Goal: Use online tool/utility: Utilize a website feature to perform a specific function

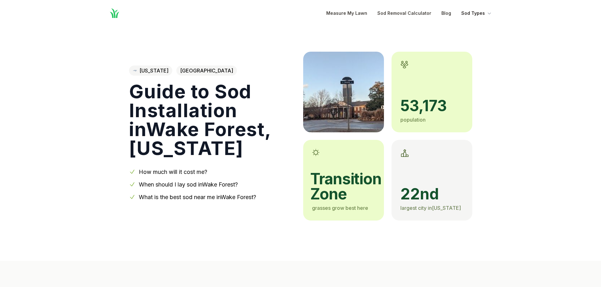
click at [483, 14] on button "Sod Types" at bounding box center [476, 13] width 31 height 8
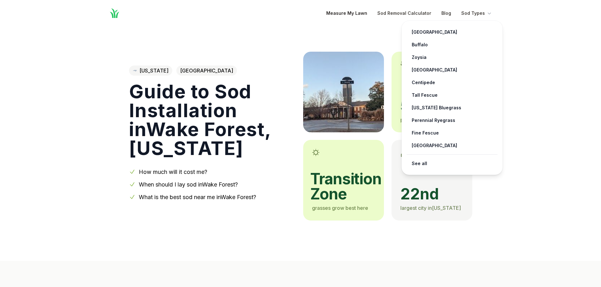
click at [349, 13] on link "Measure My Lawn" at bounding box center [346, 13] width 41 height 8
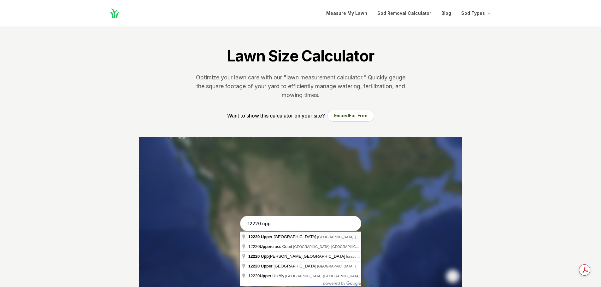
type input "[STREET_ADDRESS]"
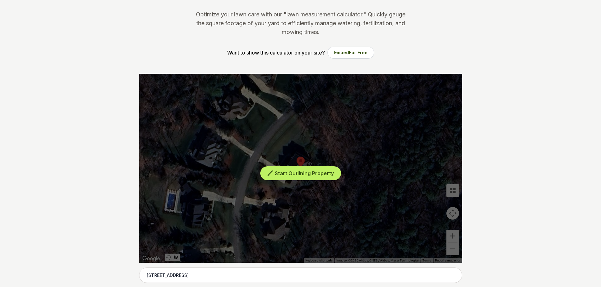
scroll to position [95, 0]
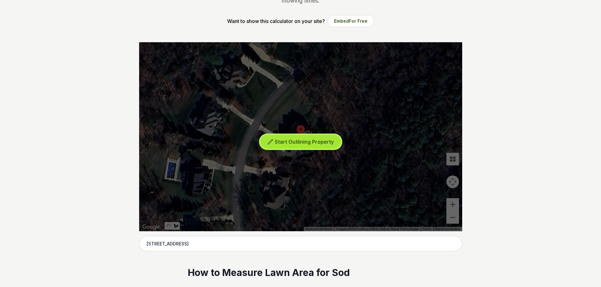
click at [297, 143] on span "Start Outlining Property" at bounding box center [304, 142] width 59 height 6
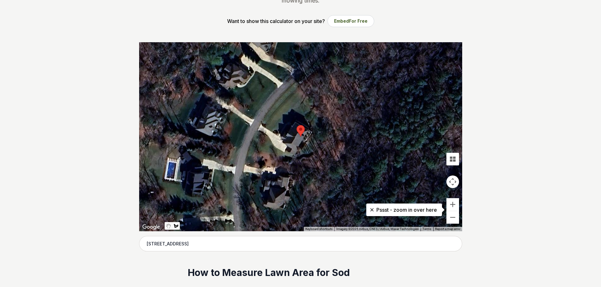
click at [310, 66] on div at bounding box center [300, 136] width 323 height 189
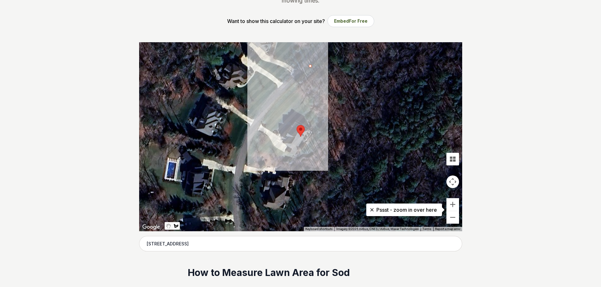
click at [260, 122] on div at bounding box center [300, 136] width 323 height 189
click at [279, 136] on div at bounding box center [300, 136] width 323 height 189
click at [295, 117] on div at bounding box center [300, 136] width 323 height 189
click at [307, 126] on div at bounding box center [300, 136] width 323 height 189
click at [316, 114] on div at bounding box center [300, 136] width 323 height 189
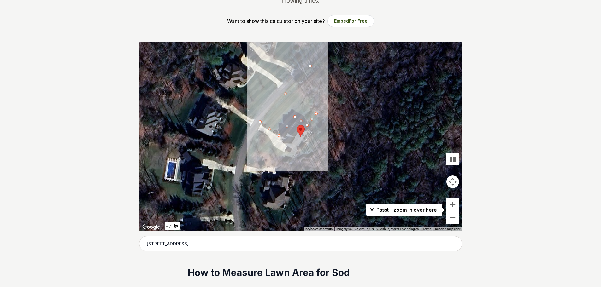
click at [296, 89] on div at bounding box center [300, 136] width 323 height 189
click at [315, 70] on div at bounding box center [300, 136] width 323 height 189
click at [310, 66] on div at bounding box center [300, 136] width 323 height 189
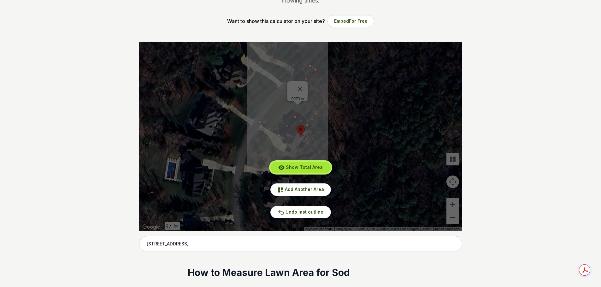
click at [306, 168] on span "Show Total Area" at bounding box center [304, 167] width 37 height 5
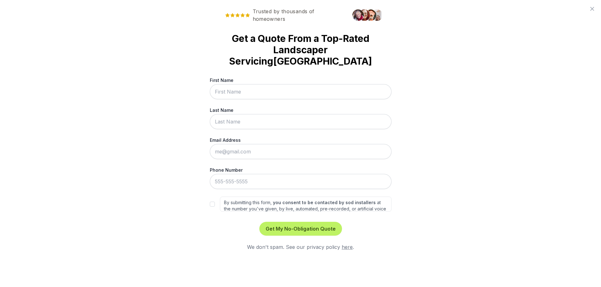
scroll to position [0, 0]
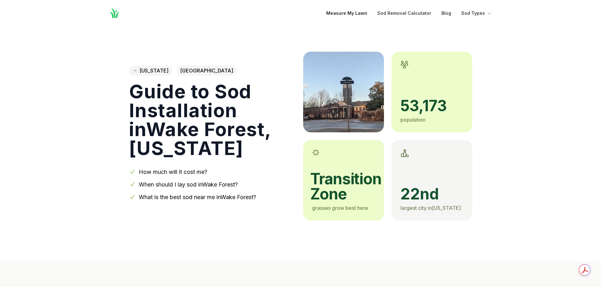
click at [337, 12] on link "Measure My Lawn" at bounding box center [346, 13] width 41 height 8
click at [356, 15] on link "Measure My Lawn" at bounding box center [346, 13] width 41 height 8
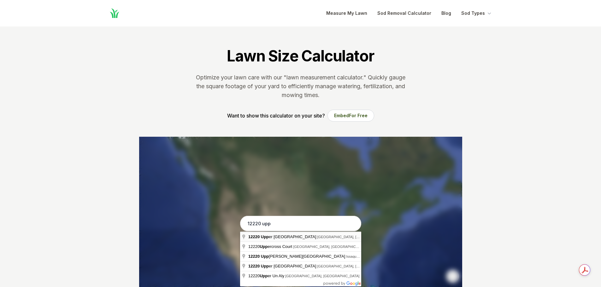
type input "[STREET_ADDRESS]"
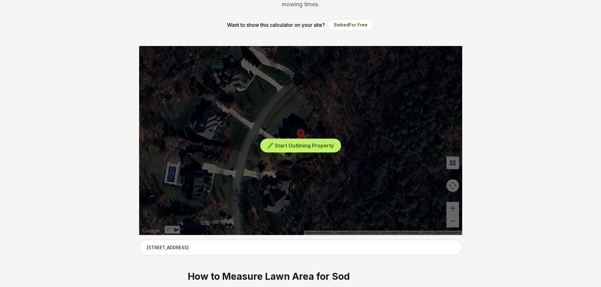
scroll to position [95, 0]
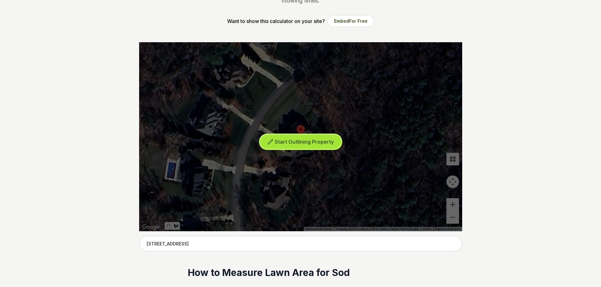
click at [286, 142] on span "Start Outlining Property" at bounding box center [304, 142] width 59 height 6
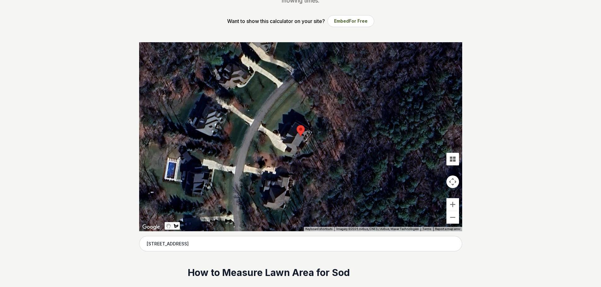
click at [261, 124] on div at bounding box center [300, 136] width 323 height 189
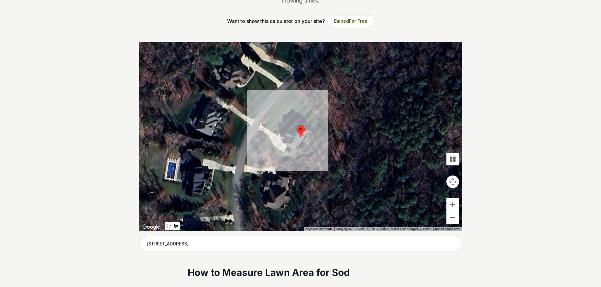
click at [272, 132] on div at bounding box center [300, 136] width 323 height 189
click at [281, 131] on div at bounding box center [300, 136] width 323 height 189
click at [293, 115] on div at bounding box center [300, 136] width 323 height 189
click at [308, 125] on div at bounding box center [300, 136] width 323 height 189
click at [318, 113] on div at bounding box center [300, 136] width 323 height 189
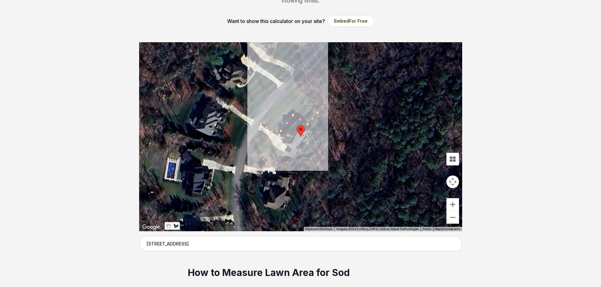
click at [295, 90] on div at bounding box center [300, 136] width 323 height 189
click at [308, 77] on div at bounding box center [300, 136] width 323 height 189
click at [302, 73] on div at bounding box center [300, 136] width 323 height 189
click at [260, 123] on div at bounding box center [300, 136] width 323 height 189
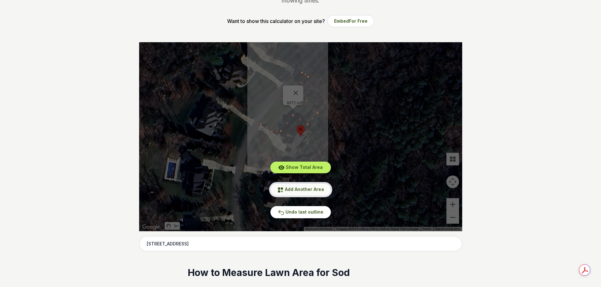
click at [286, 188] on span "Add Another Area" at bounding box center [304, 189] width 39 height 5
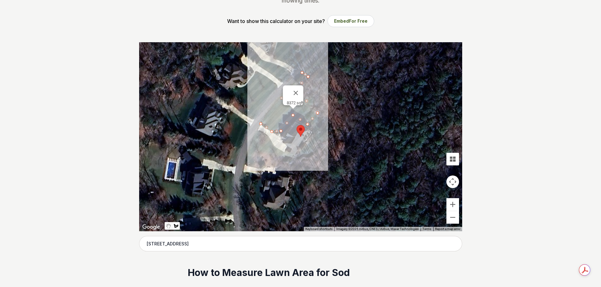
click at [258, 131] on div at bounding box center [300, 136] width 323 height 189
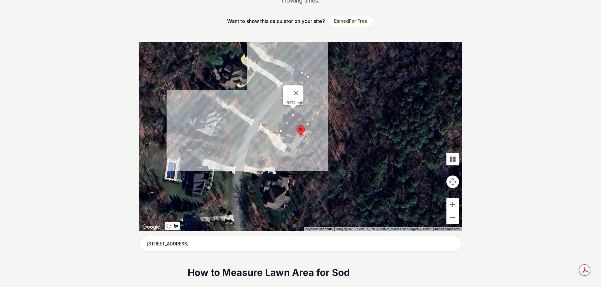
click at [249, 148] on div at bounding box center [300, 136] width 323 height 189
click at [292, 159] on div at bounding box center [300, 136] width 323 height 189
click at [292, 156] on div at bounding box center [300, 136] width 323 height 189
click at [257, 129] on div at bounding box center [300, 136] width 323 height 189
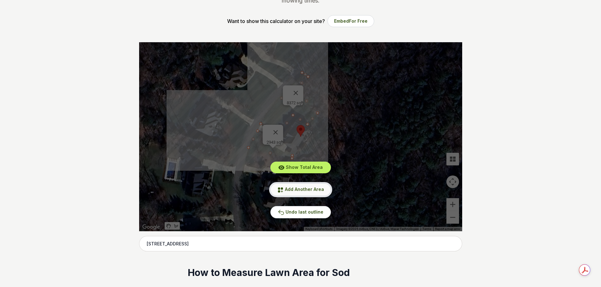
click at [307, 190] on span "Add Another Area" at bounding box center [304, 189] width 39 height 5
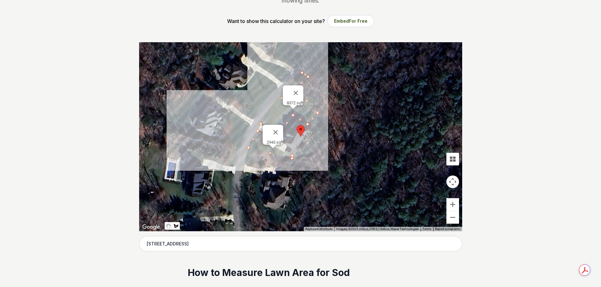
click at [317, 114] on div at bounding box center [300, 136] width 323 height 189
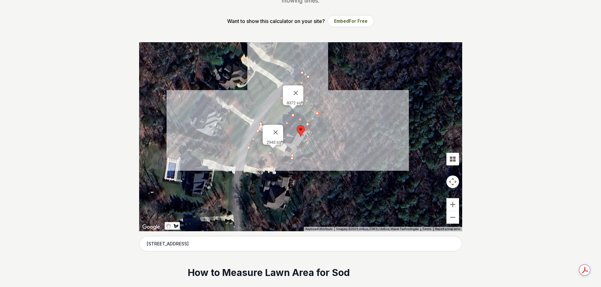
click at [327, 136] on div at bounding box center [300, 136] width 323 height 189
click at [311, 156] on div at bounding box center [300, 136] width 323 height 189
click at [294, 159] on div at bounding box center [300, 136] width 323 height 189
click at [298, 149] on div at bounding box center [300, 136] width 323 height 189
click at [304, 152] on div at bounding box center [300, 136] width 323 height 189
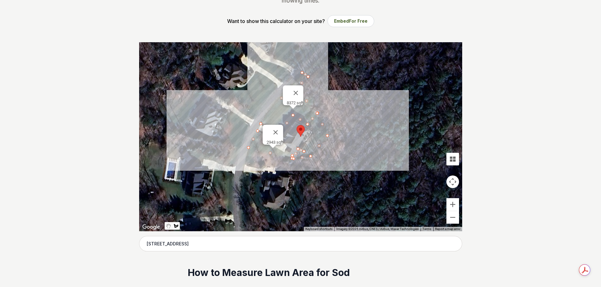
click at [315, 132] on div at bounding box center [300, 136] width 323 height 189
click at [308, 125] on div at bounding box center [300, 136] width 323 height 189
click at [306, 125] on div at bounding box center [300, 136] width 323 height 189
